Goal: Task Accomplishment & Management: Use online tool/utility

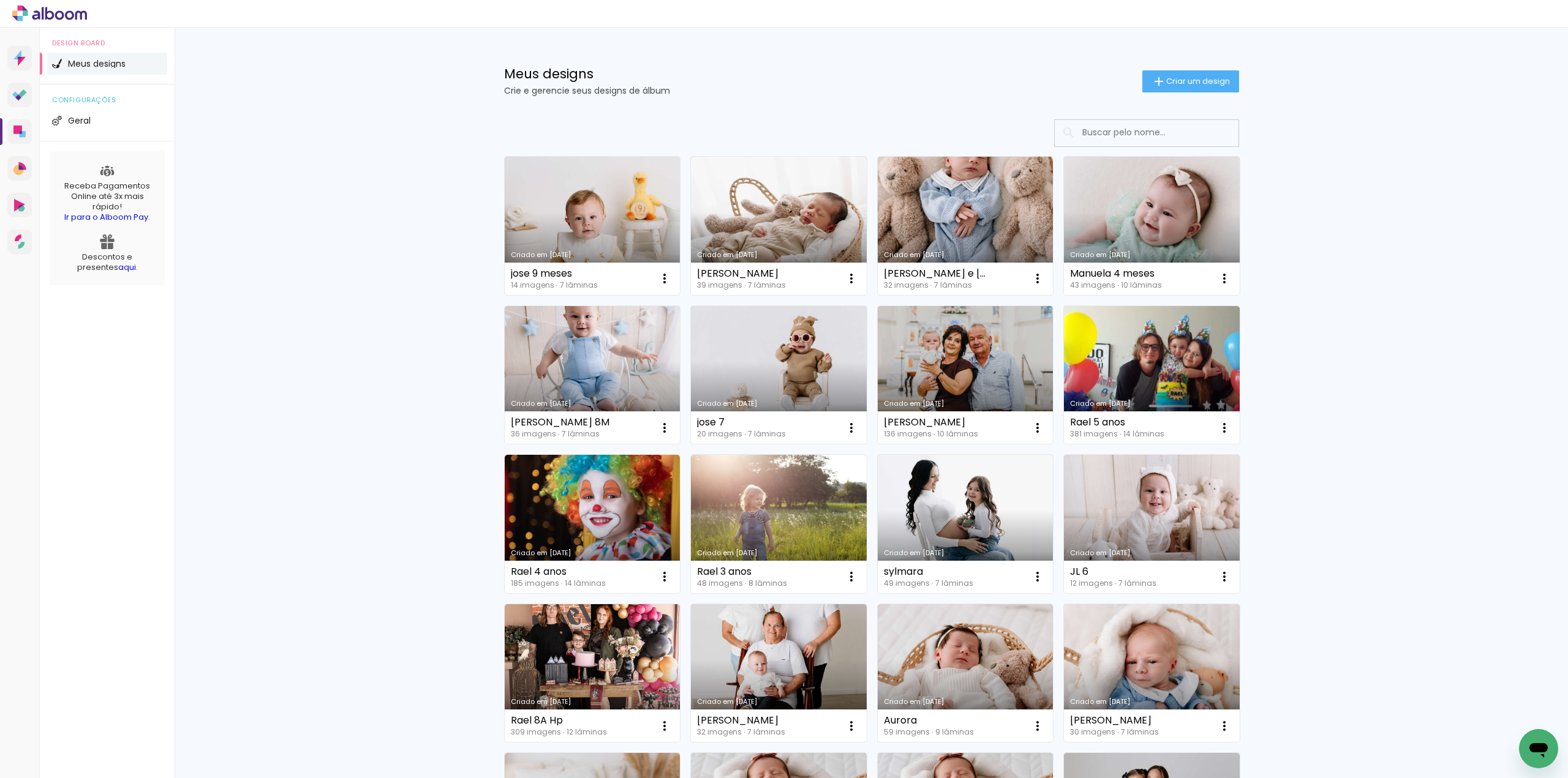
click at [625, 198] on link "Criado em [DATE]" at bounding box center [592, 226] width 176 height 138
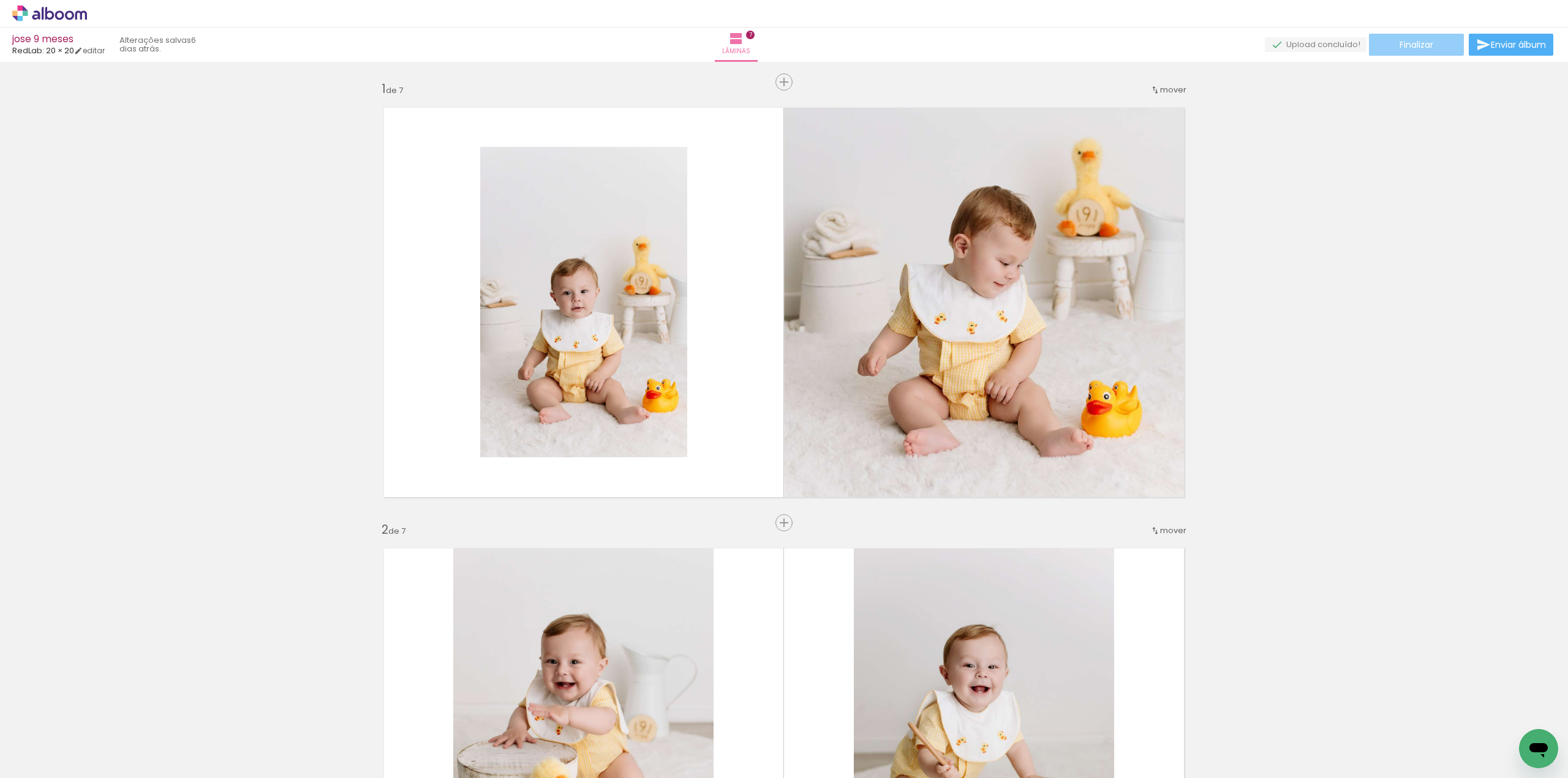
click at [1449, 48] on paper-button "Finalizar" at bounding box center [1416, 44] width 95 height 22
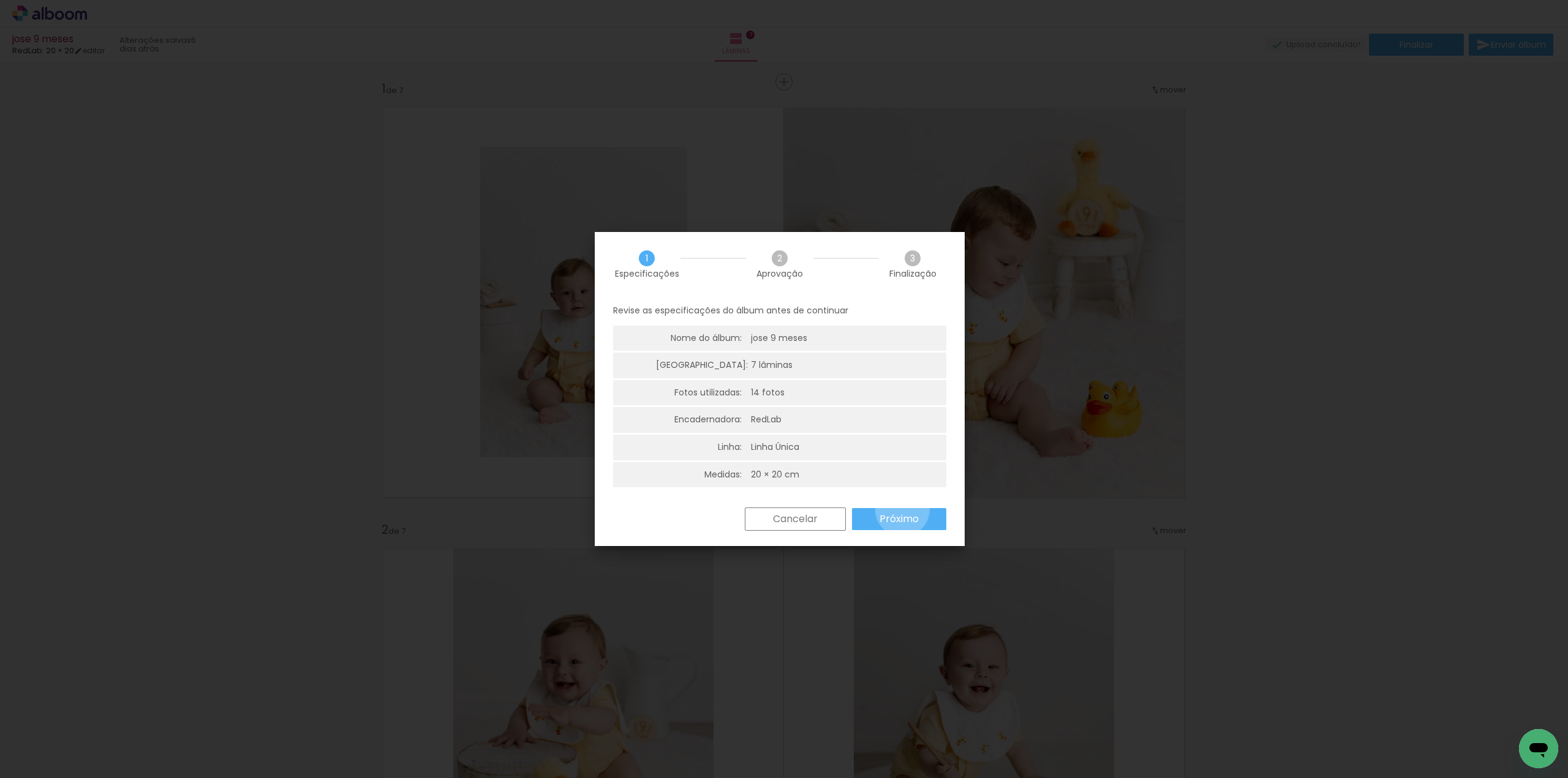
click at [902, 509] on paper-button "Próximo" at bounding box center [899, 519] width 94 height 22
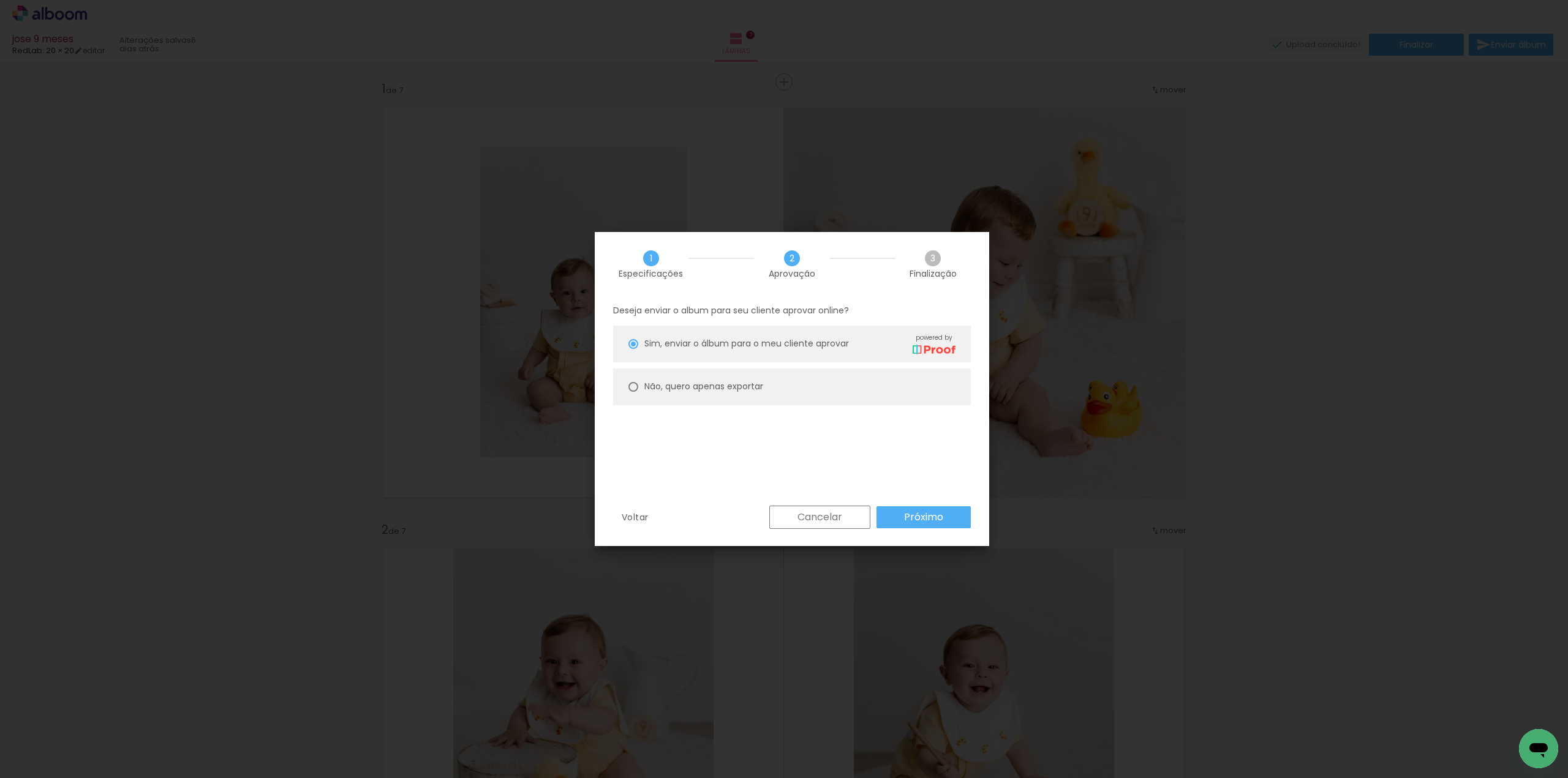
click at [0, 0] on slot "Não, quero apenas exportar" at bounding box center [0, 0] width 0 height 0
type paper-radio-button "on"
click at [0, 0] on slot "Próximo" at bounding box center [0, 0] width 0 height 0
type input "Alta, 300 DPI"
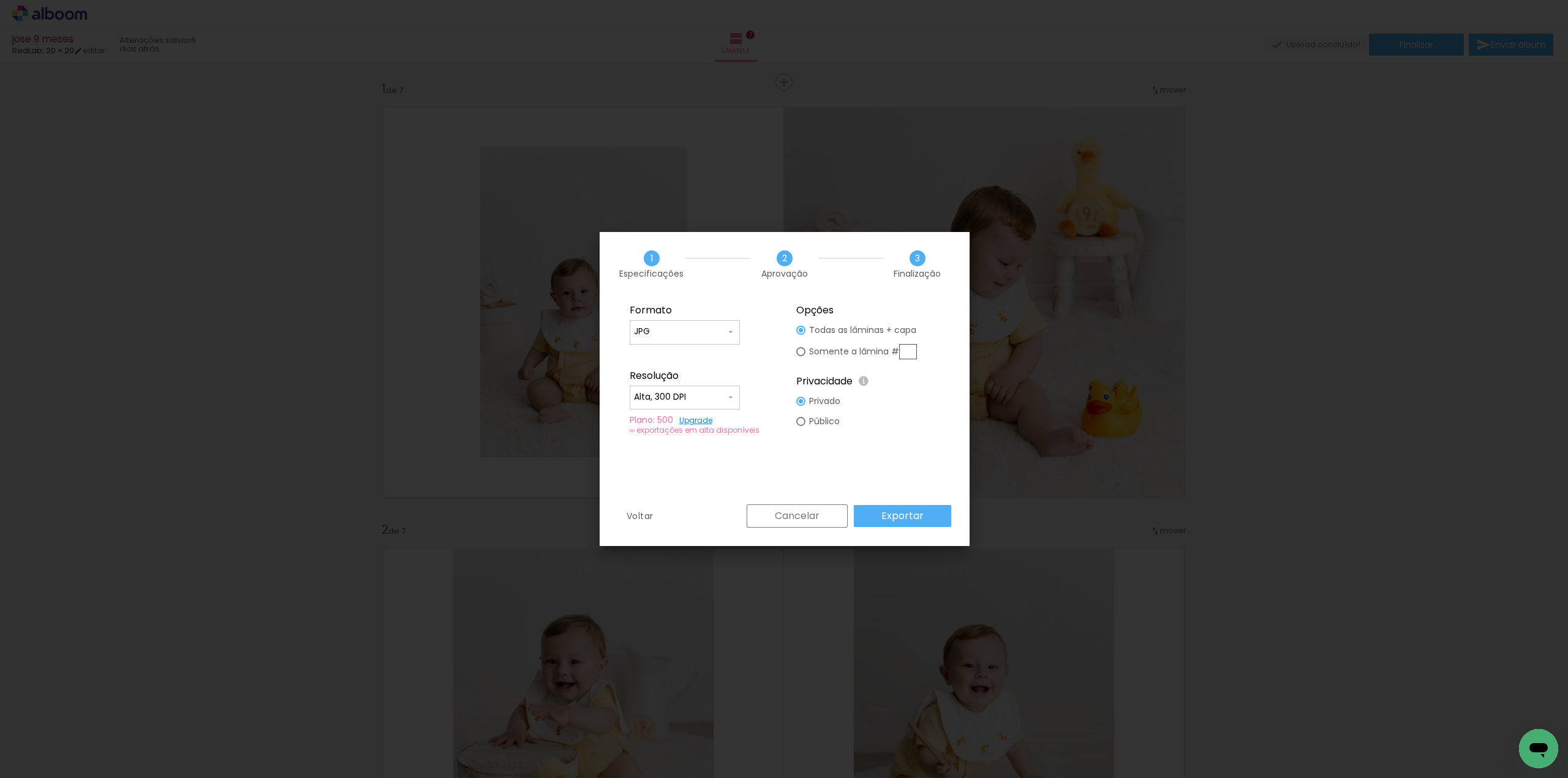
click at [924, 512] on paper-button "Exportar" at bounding box center [902, 516] width 98 height 22
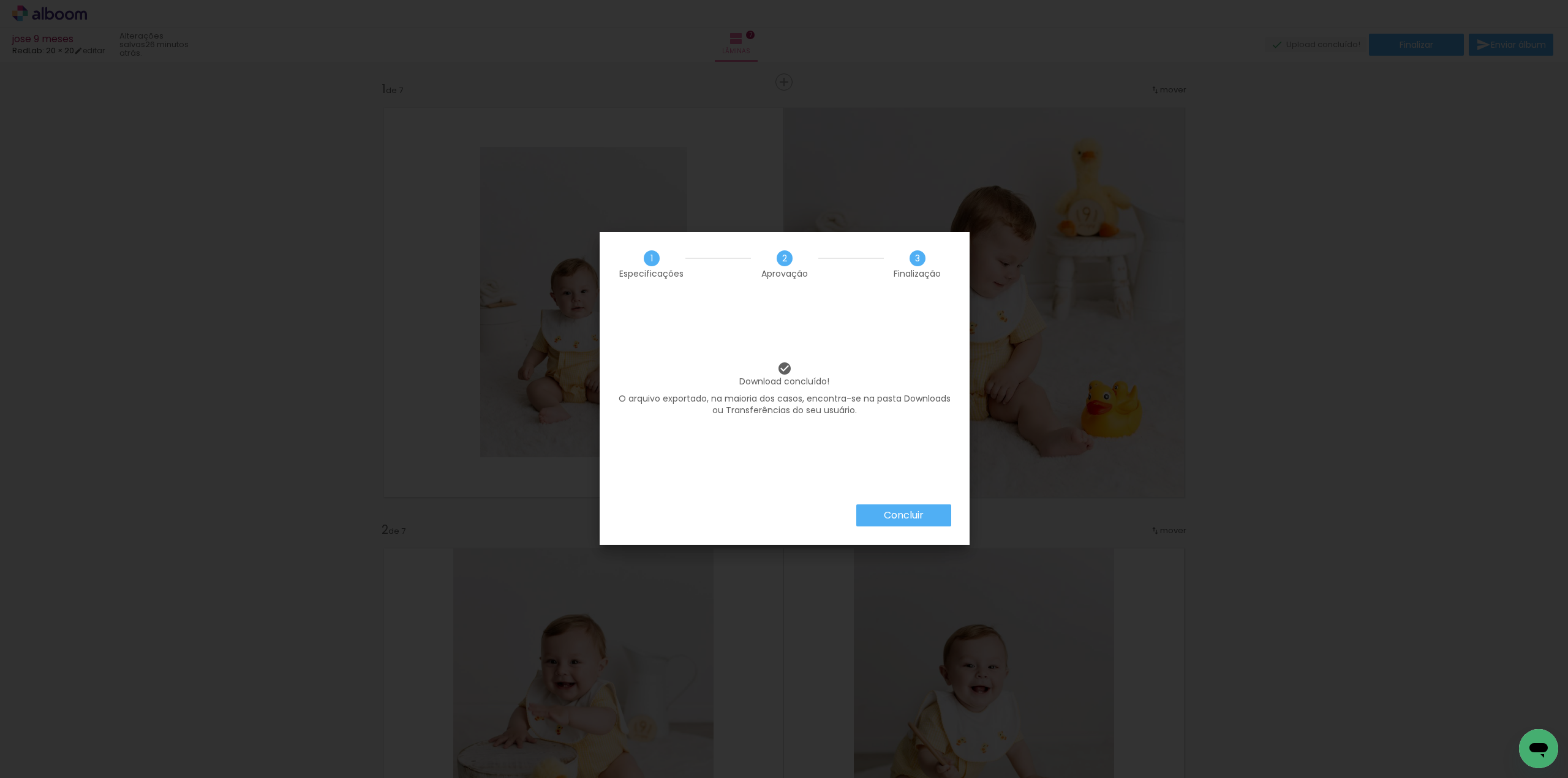
click at [106, 441] on iron-overlay-backdrop at bounding box center [784, 389] width 1568 height 778
